Goal: Information Seeking & Learning: Learn about a topic

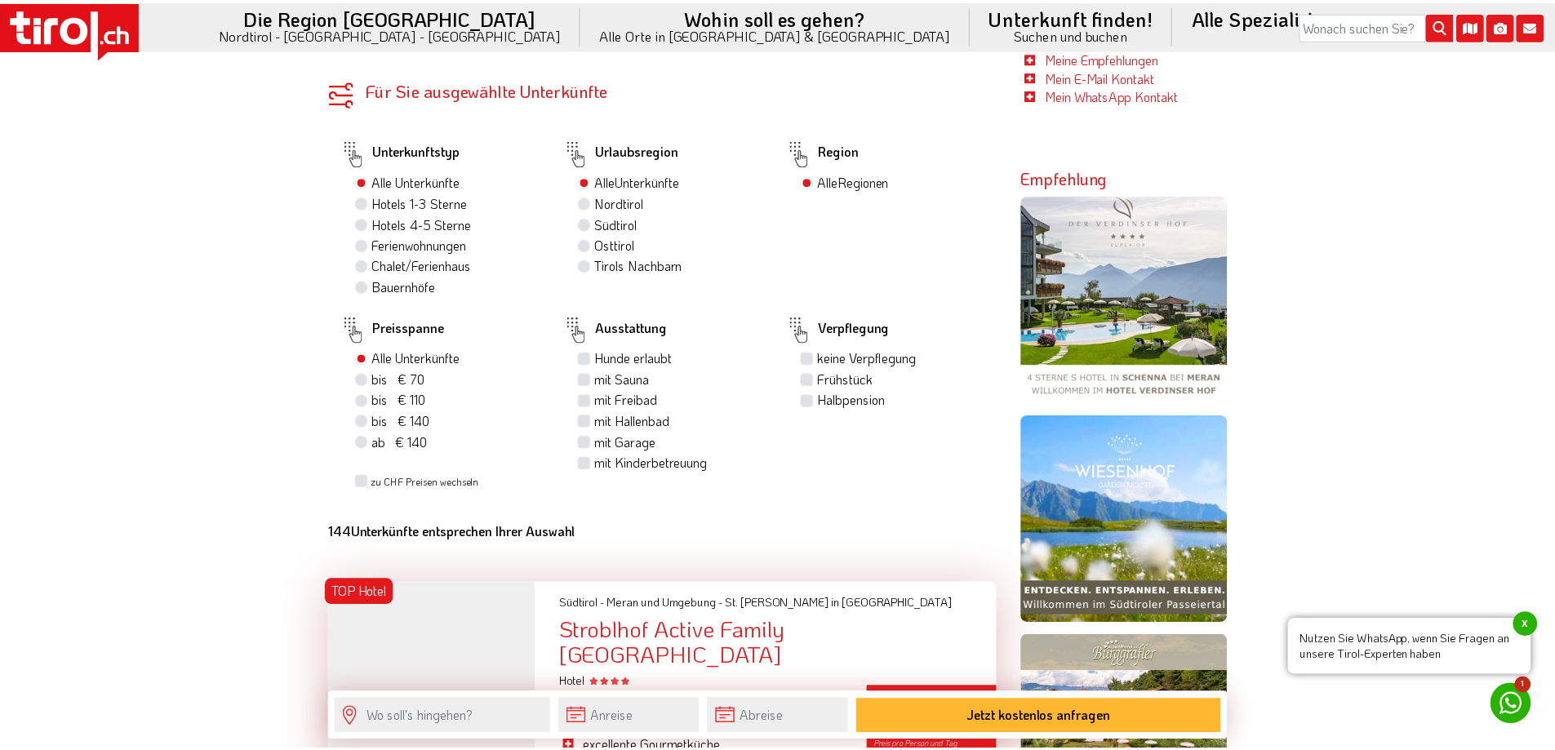
scroll to position [1128, 0]
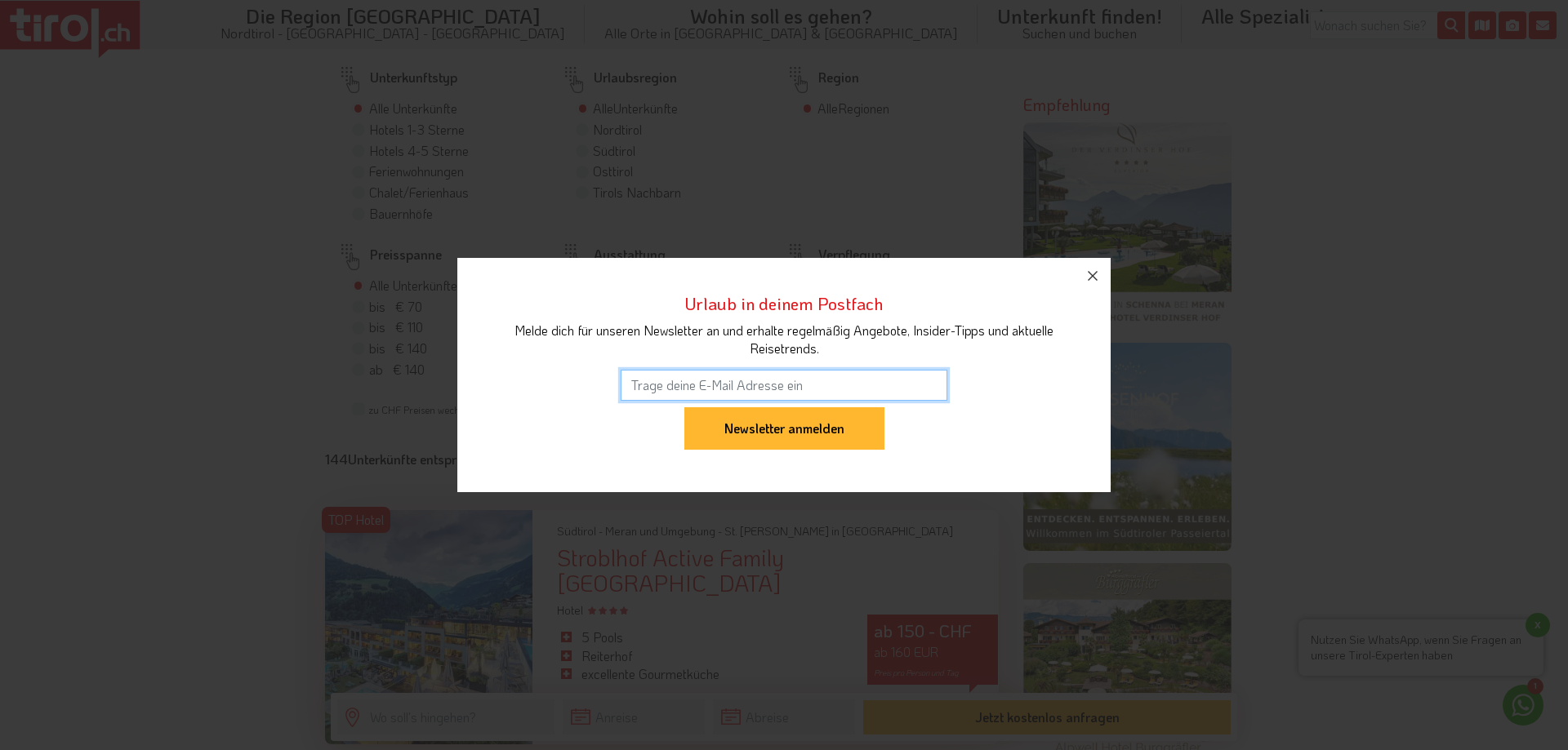
drag, startPoint x: 0, startPoint y: 0, endPoint x: 1539, endPoint y: 256, distance: 1560.1
click at [1098, 274] on icon "button" at bounding box center [1093, 276] width 20 height 20
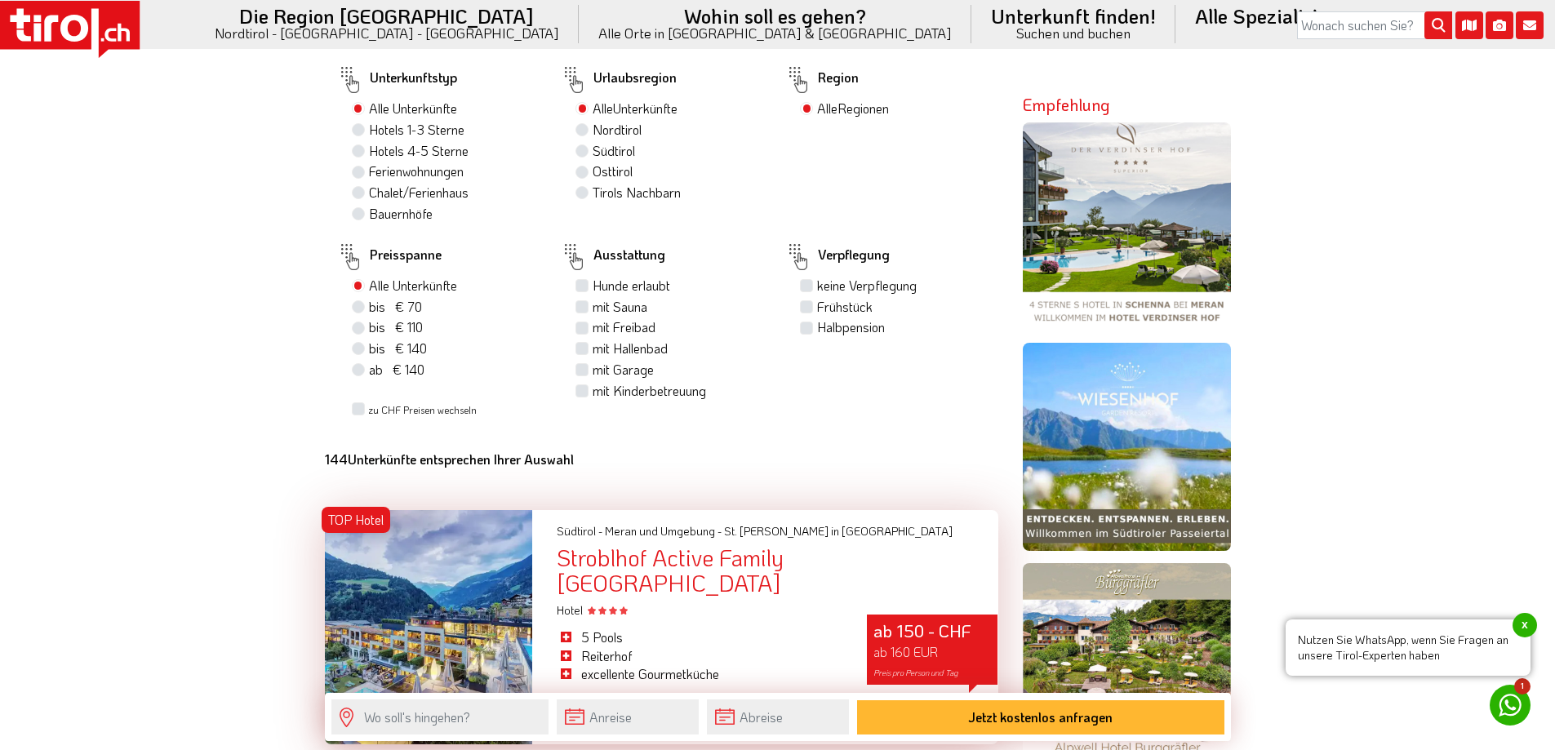
click at [709, 561] on div "Stroblhof Active Family [GEOGRAPHIC_DATA]" at bounding box center [777, 570] width 441 height 51
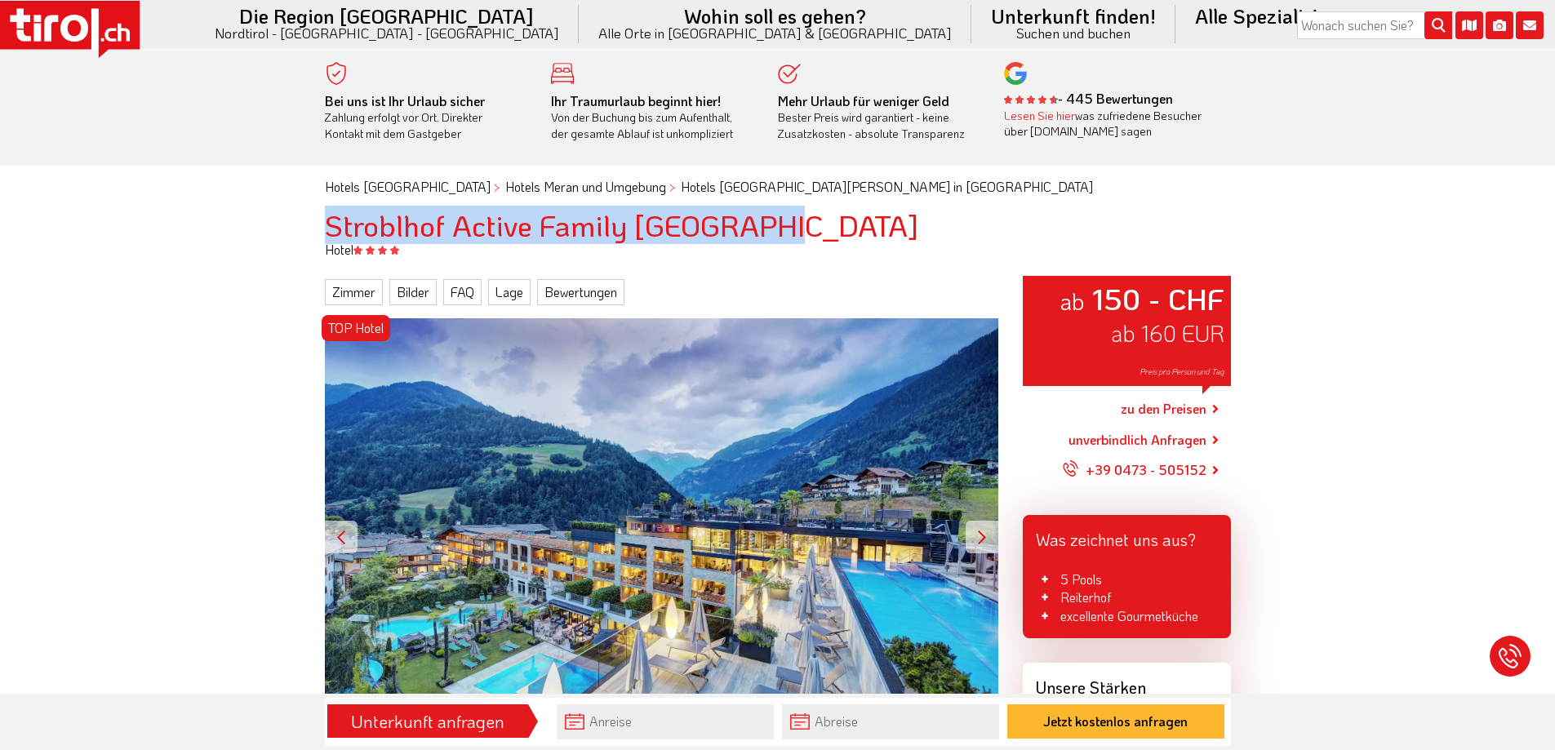
drag, startPoint x: 801, startPoint y: 225, endPoint x: 326, endPoint y: 217, distance: 475.2
click at [326, 217] on h1 "Stroblhof Active Family [GEOGRAPHIC_DATA]" at bounding box center [778, 225] width 906 height 33
copy h1 "Stroblhof Active Family [GEOGRAPHIC_DATA]"
